Goal: Task Accomplishment & Management: Manage account settings

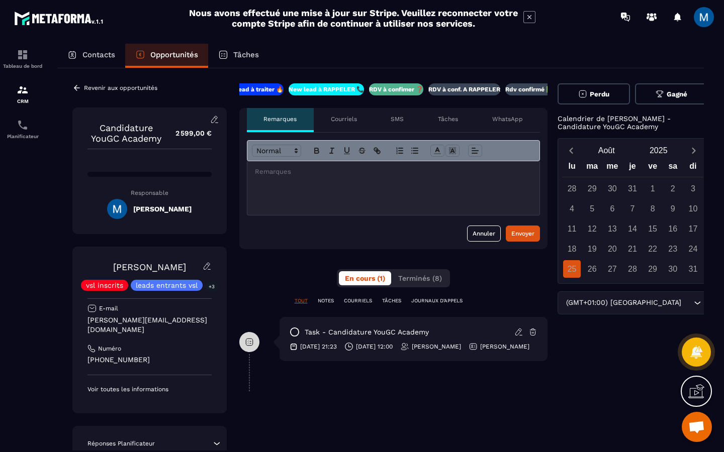
click at [467, 89] on p "RDV à conf. A RAPPELER" at bounding box center [464, 89] width 72 height 8
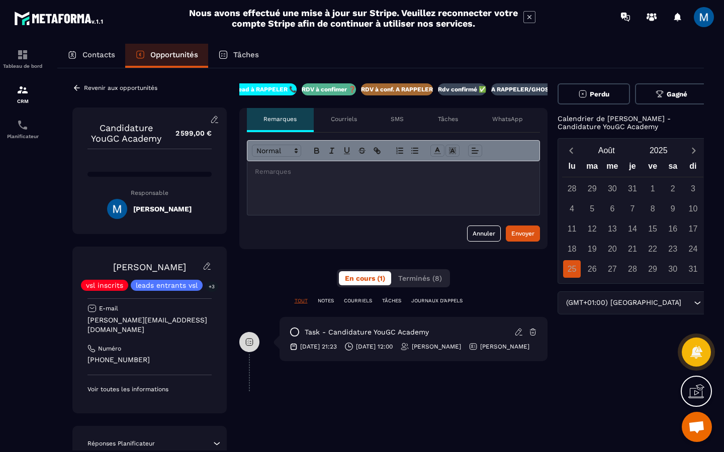
scroll to position [0, 86]
click at [138, 87] on p "Revenir aux opportunités" at bounding box center [120, 87] width 73 height 7
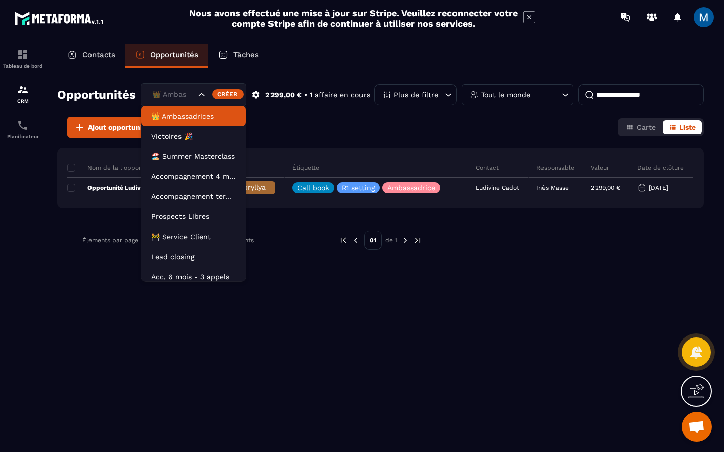
click at [205, 97] on icon "Search for option" at bounding box center [201, 95] width 10 height 10
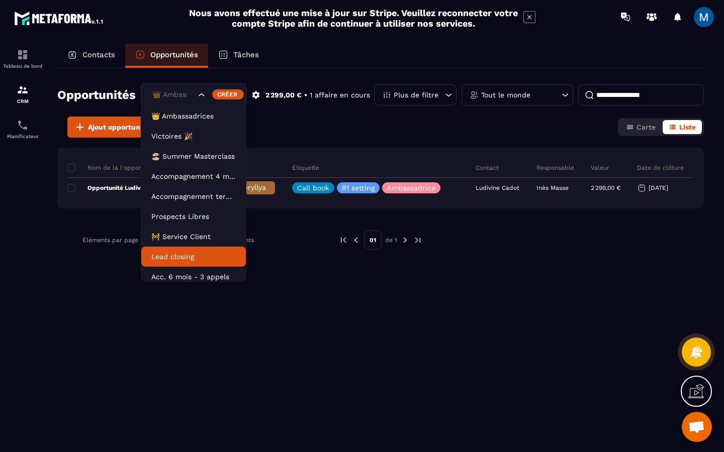
click at [204, 249] on li "Lead closing" at bounding box center [193, 257] width 105 height 20
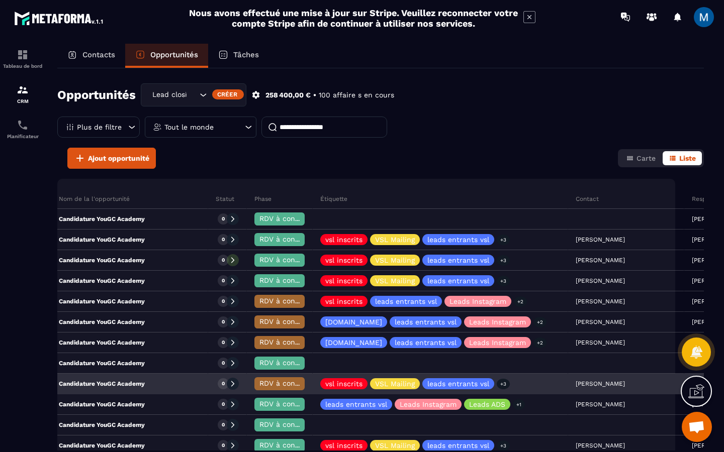
click at [150, 388] on div "Candidature YouGC Academy" at bounding box center [123, 384] width 169 height 20
